Goal: Book appointment/travel/reservation

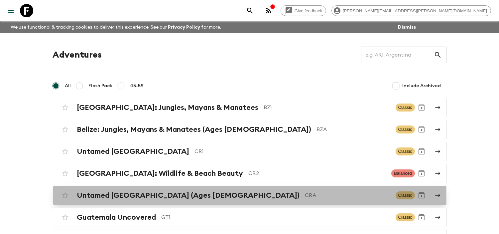
click at [196, 204] on link "Untamed [GEOGRAPHIC_DATA] (Ages [DEMOGRAPHIC_DATA]) CRA Classic" at bounding box center [250, 195] width 394 height 19
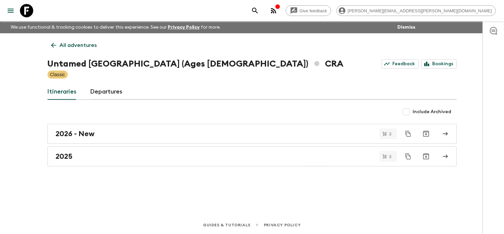
click at [141, 167] on div "All adventures Untamed [GEOGRAPHIC_DATA] (Ages [DEMOGRAPHIC_DATA]) CRA Feedback…" at bounding box center [253, 115] width 426 height 164
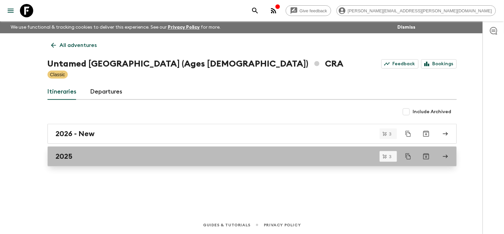
click at [145, 157] on div "2025" at bounding box center [246, 156] width 380 height 9
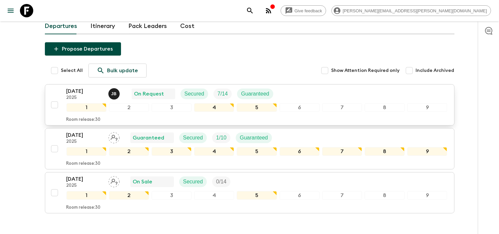
scroll to position [74, 0]
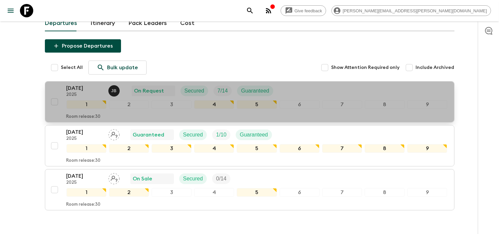
click at [83, 84] on p "[DATE]" at bounding box center [84, 88] width 37 height 8
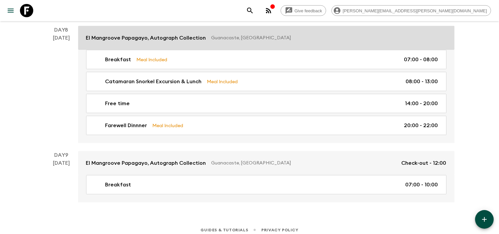
scroll to position [1130, 0]
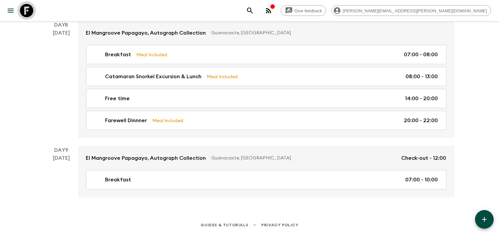
click at [17, 12] on link at bounding box center [26, 10] width 19 height 19
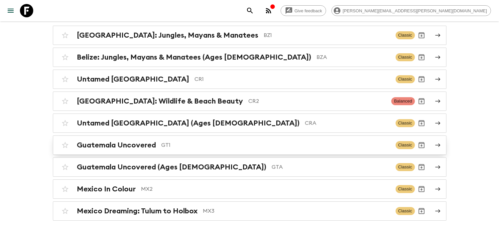
scroll to position [74, 0]
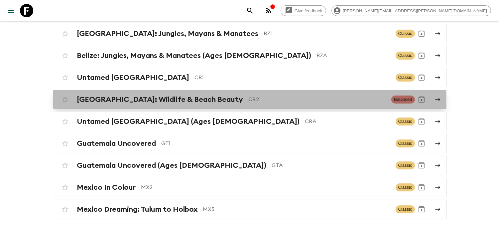
click at [174, 104] on div "[GEOGRAPHIC_DATA]: Wildlife & Beach Beauty CR2 Balanced" at bounding box center [237, 99] width 356 height 13
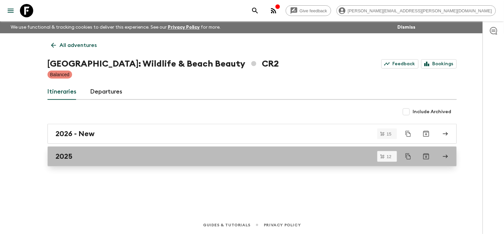
click at [102, 160] on div "2025" at bounding box center [246, 156] width 380 height 9
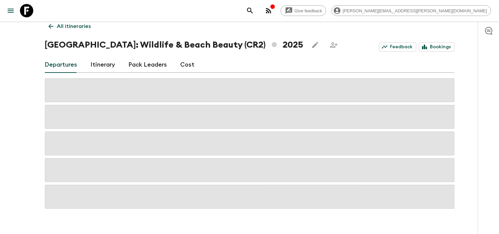
scroll to position [30, 0]
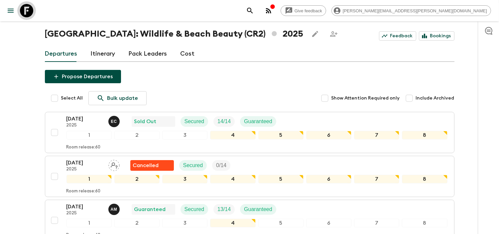
click at [27, 12] on icon at bounding box center [26, 10] width 13 height 13
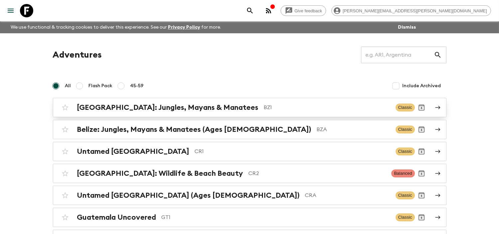
click at [264, 110] on p "BZ1" at bounding box center [327, 107] width 126 height 8
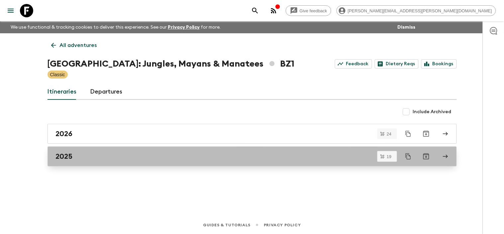
click at [102, 154] on div "2025" at bounding box center [246, 156] width 380 height 9
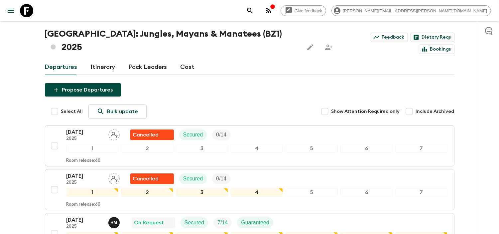
scroll to position [67, 0]
